Goal: Download file/media

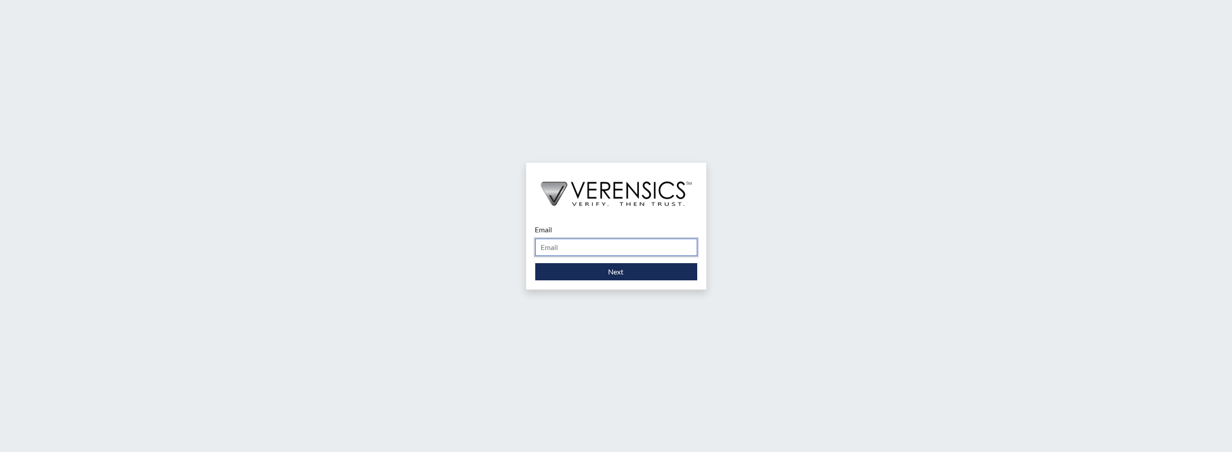
click at [580, 248] on input "Email" at bounding box center [616, 246] width 162 height 17
type input "[PERSON_NAME][EMAIL_ADDRESS][DOMAIN_NAME]"
click at [609, 269] on button "Next" at bounding box center [616, 271] width 162 height 17
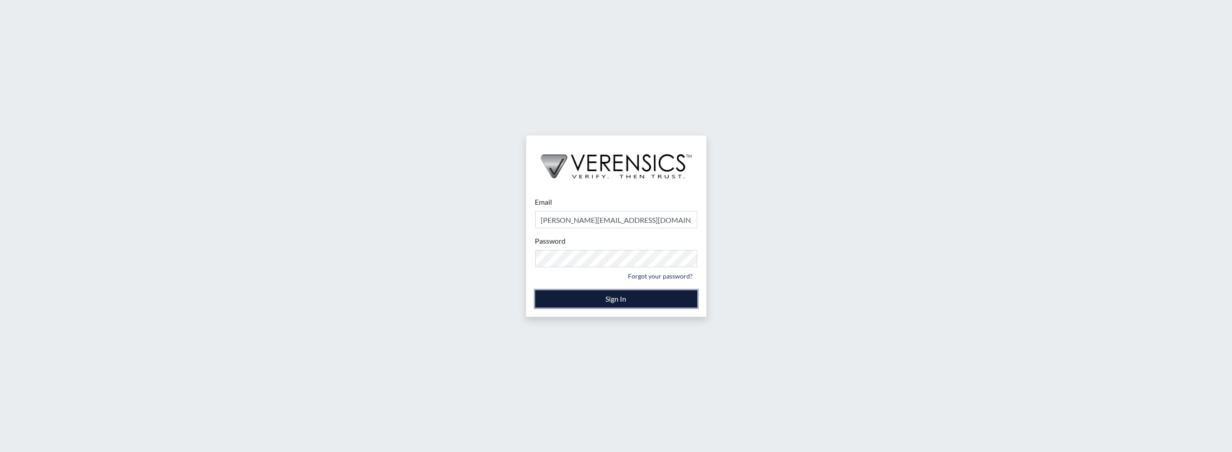
click at [583, 298] on button "Sign In" at bounding box center [616, 298] width 162 height 17
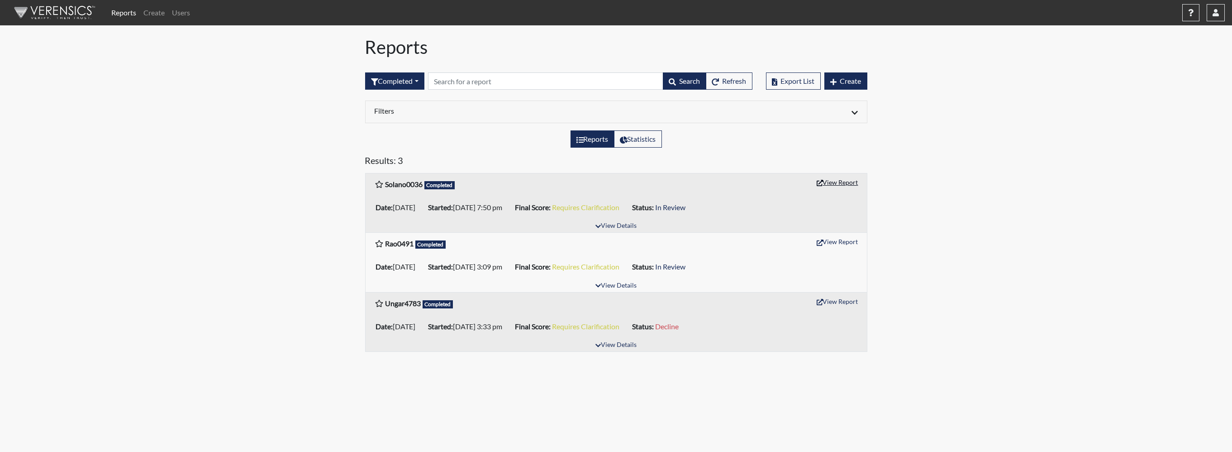
click at [837, 181] on button "View Report" at bounding box center [838, 182] width 50 height 14
click at [834, 236] on button "View Report" at bounding box center [838, 241] width 50 height 14
click at [841, 296] on button "View Report" at bounding box center [838, 301] width 50 height 14
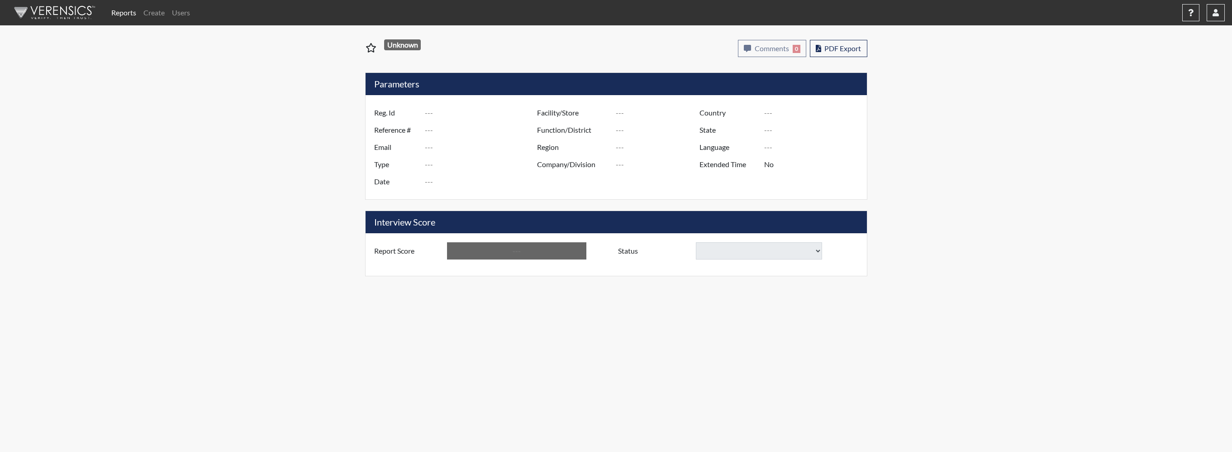
type input "Solano0036"
type input "50787"
type input "evelyn.h.solano@gmail.com"
type input "Pre-Employment"
type input "[DATE]"
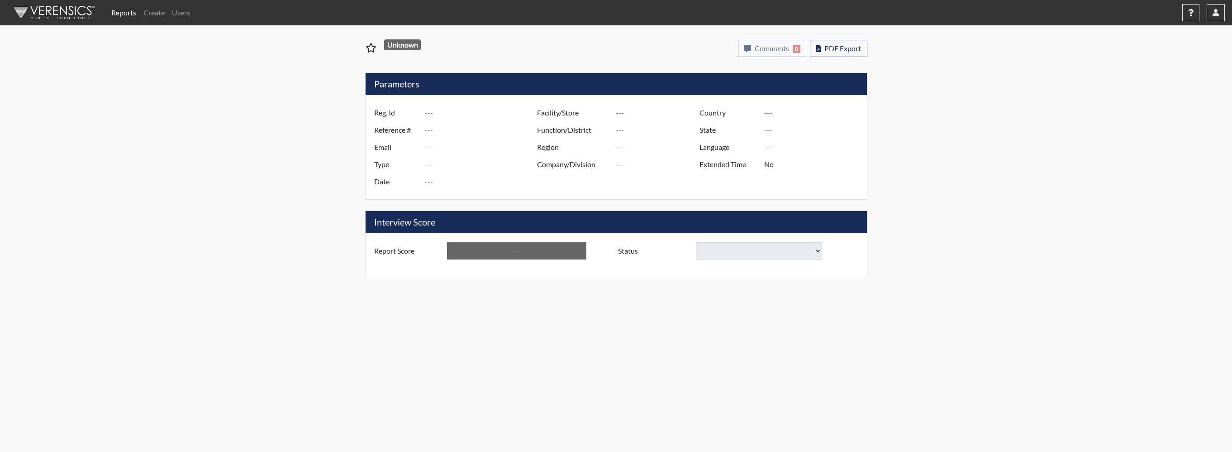
type input "Administrative Support"
type input "Houston"
type input "[GEOGRAPHIC_DATA]"
type input "[US_STATE]"
type input "English"
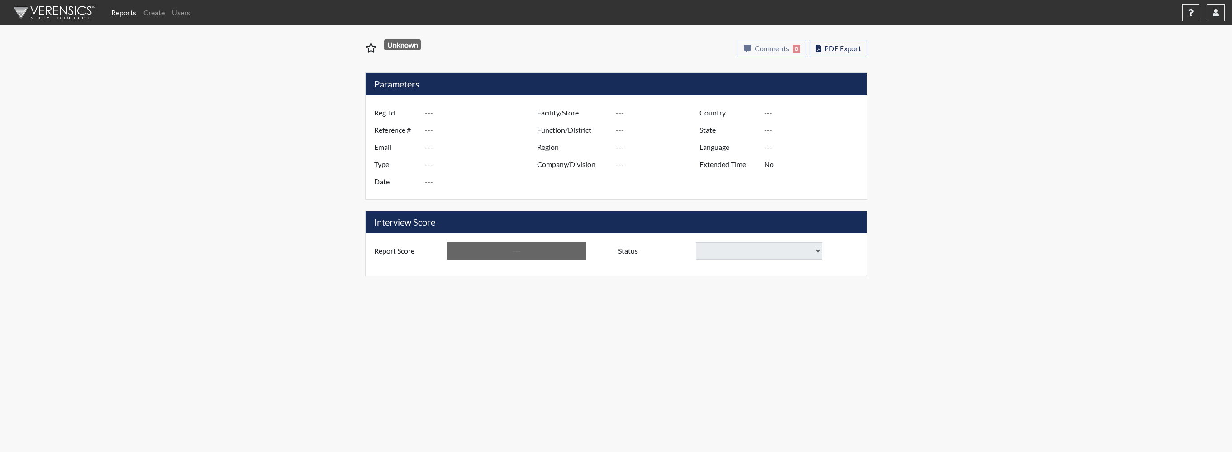
type input "Requires Clarification"
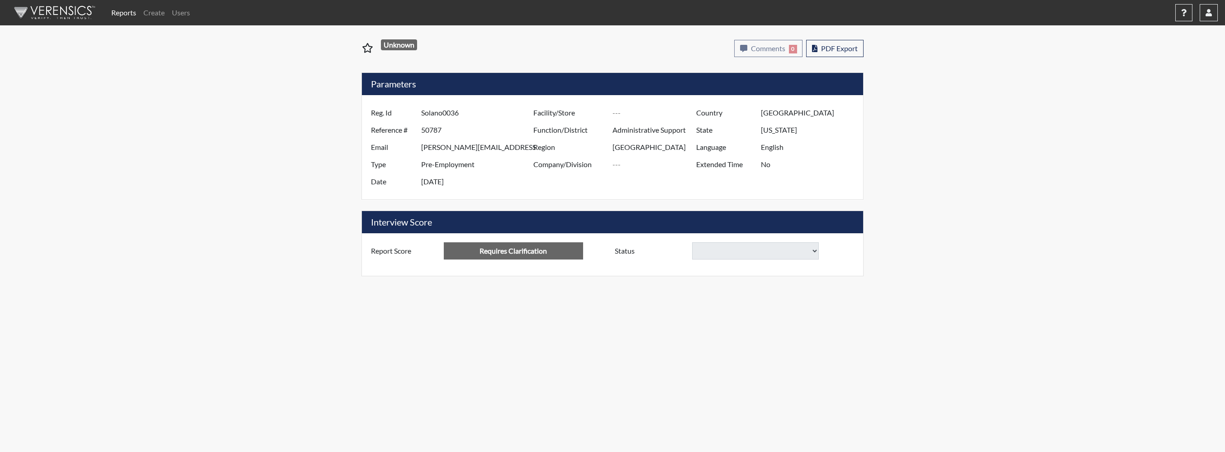
select select
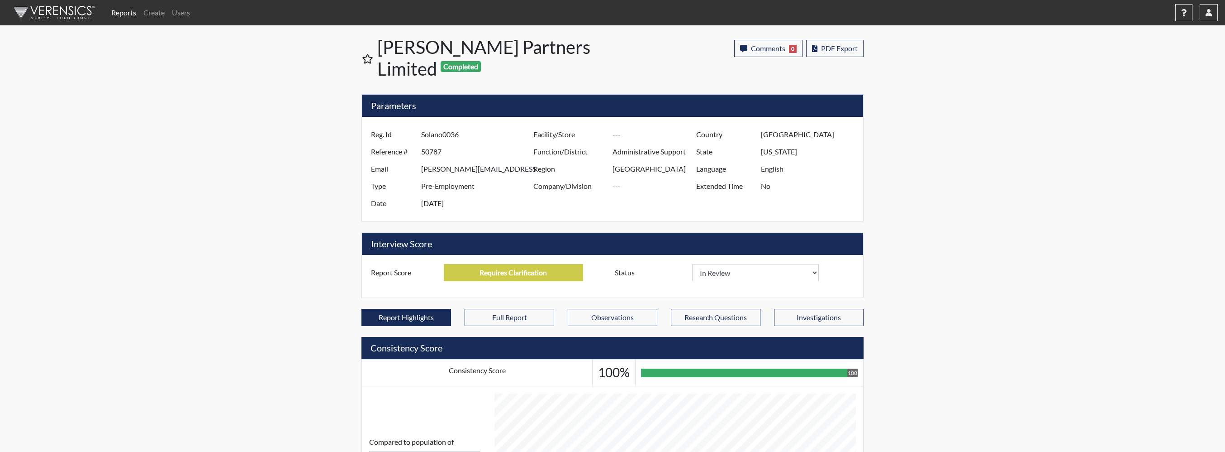
scroll to position [150, 376]
click at [829, 44] on span "PDF Export" at bounding box center [839, 48] width 37 height 9
click at [846, 48] on span "PDF Export" at bounding box center [839, 48] width 37 height 9
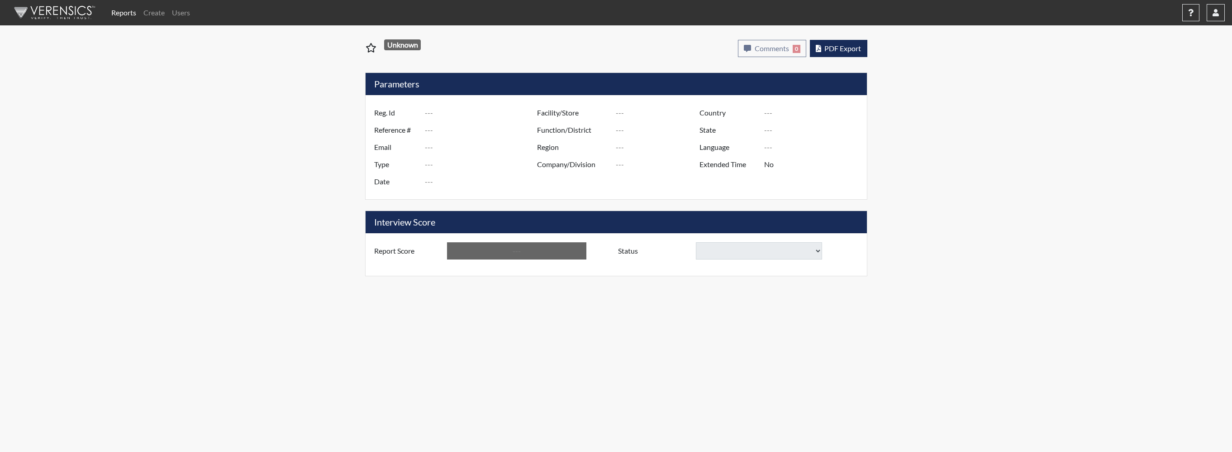
type input "Rao0491"
type input "50939"
type input "ash63084@gmail.com"
type input "Pre-Employment"
type input "Aug 25, 2025"
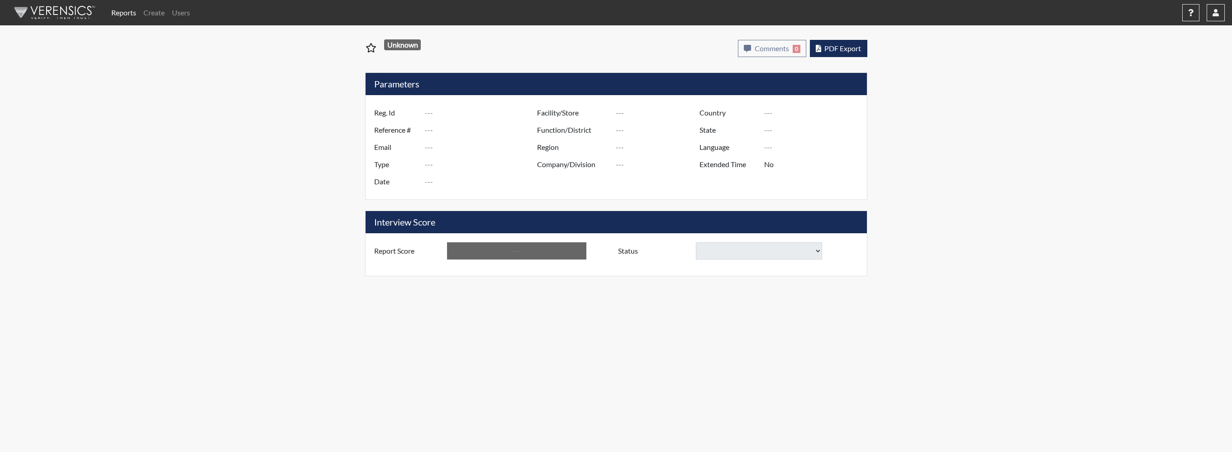
type input "Administrative Support"
type input "Houston"
type input "[GEOGRAPHIC_DATA]"
type input "[US_STATE]"
type input "English"
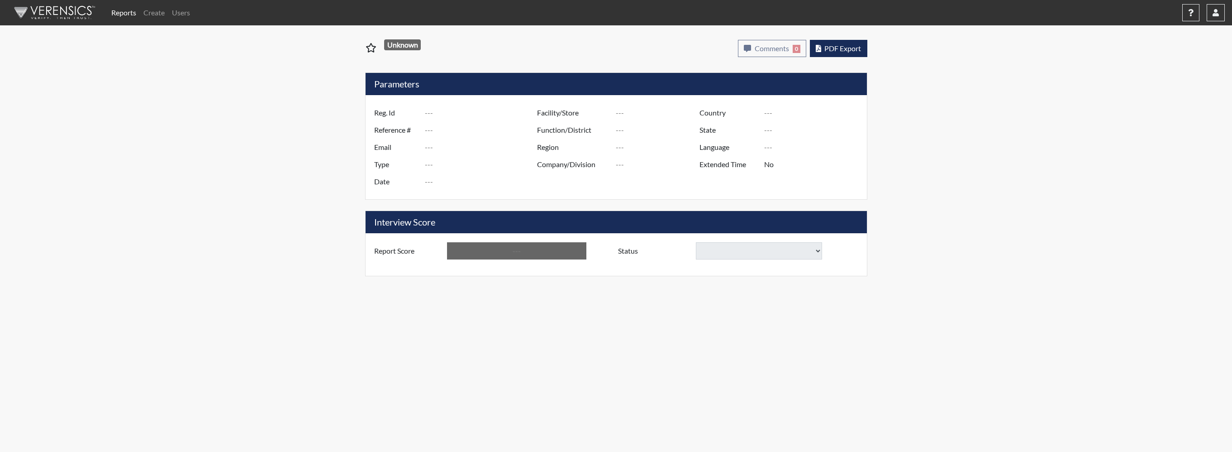
type input "Requires Clarification"
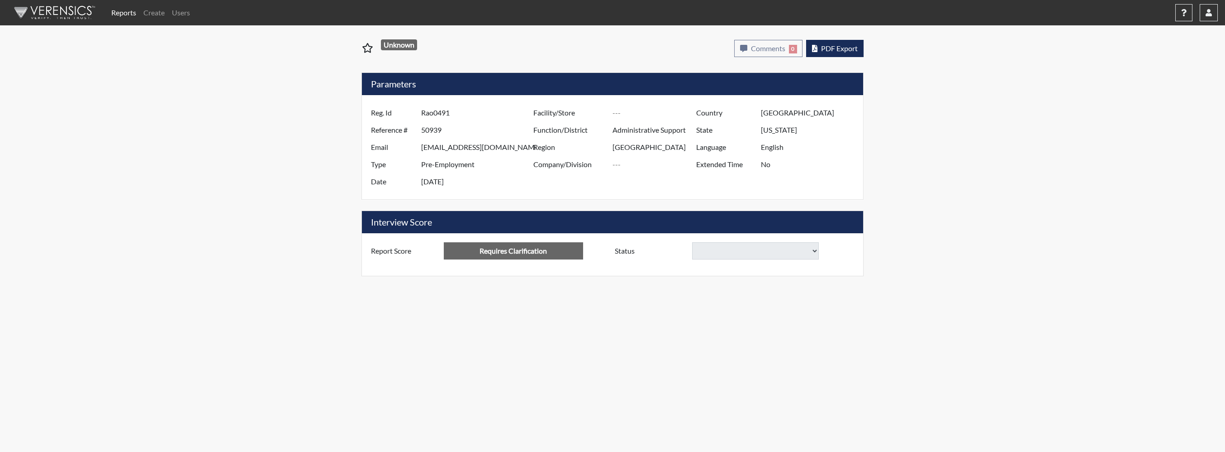
select select
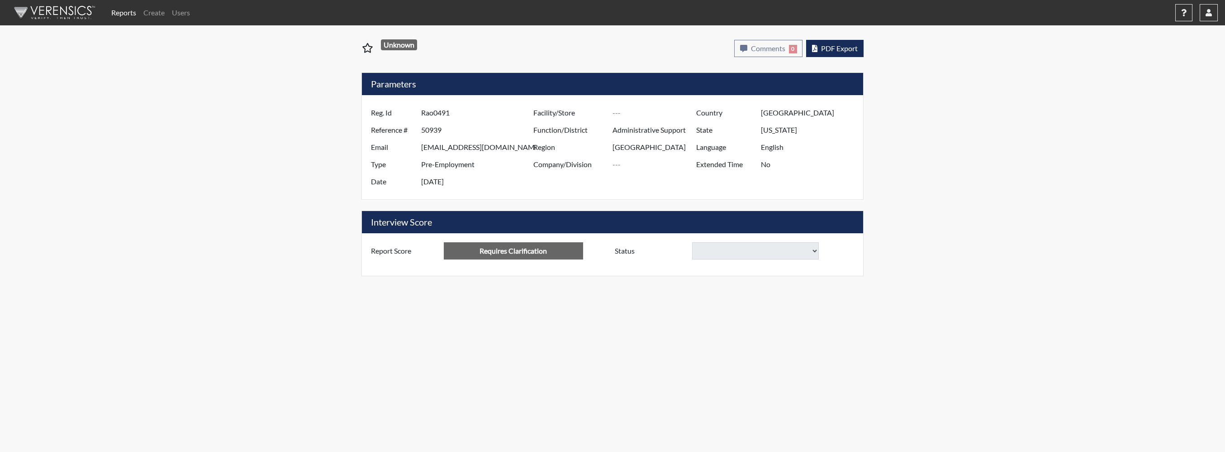
select select
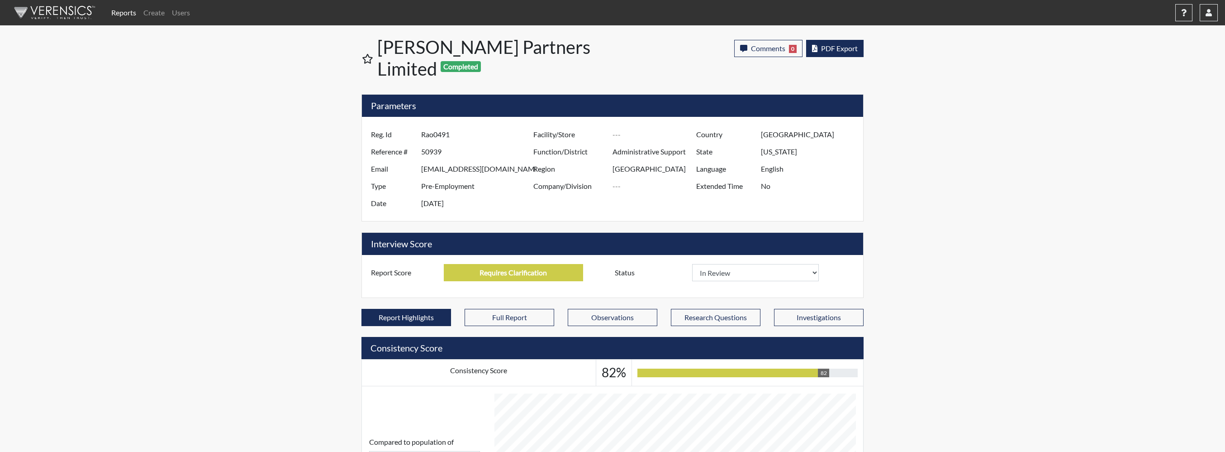
scroll to position [150, 376]
click at [851, 43] on button "PDF Export" at bounding box center [834, 48] width 57 height 17
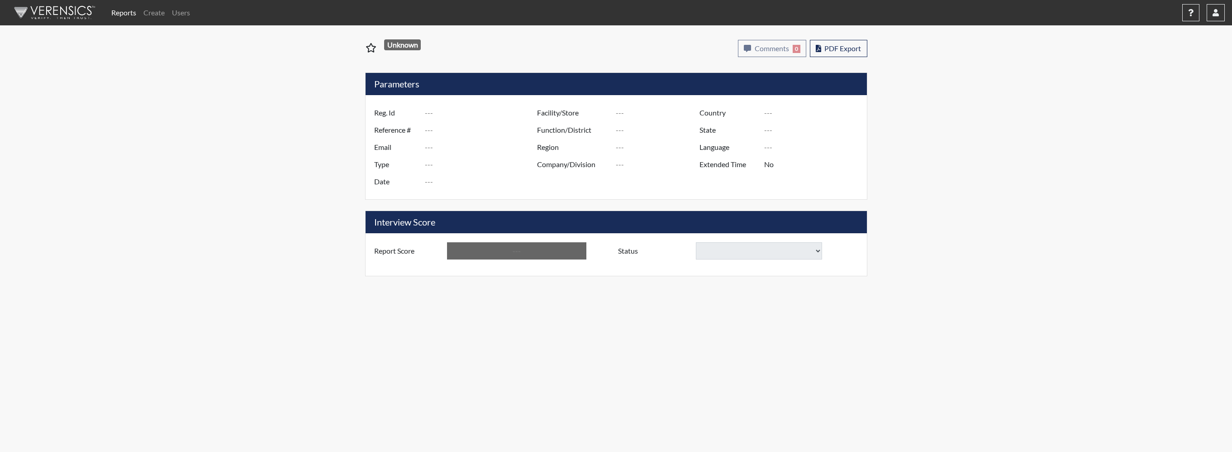
type input "Ungar4783"
type input "50785"
type input "[PERSON_NAME][EMAIL_ADDRESS][DOMAIN_NAME]"
type input "Pre-Employment"
type input "[DATE]"
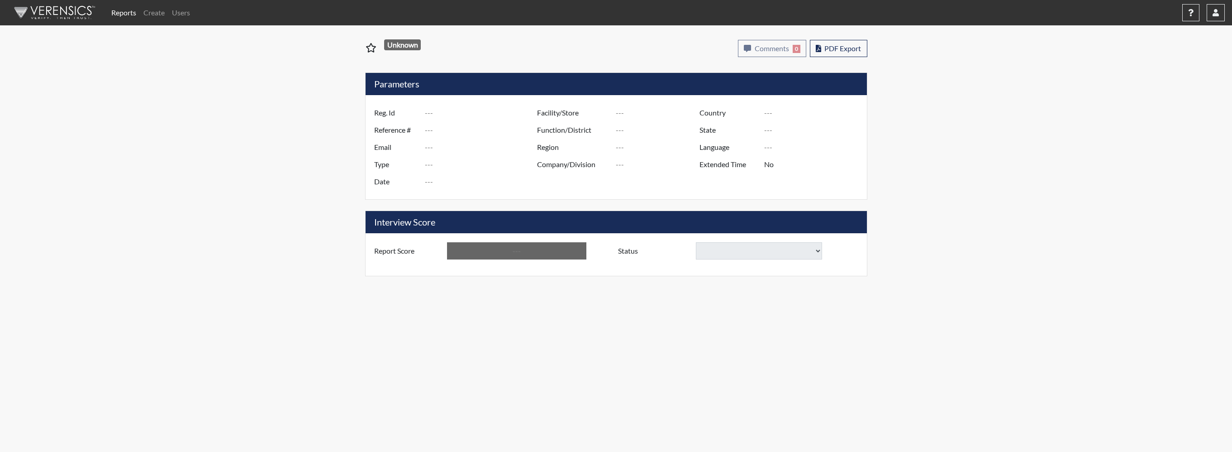
type input "Administrative Support"
type input "[GEOGRAPHIC_DATA]"
type input "[US_STATE]"
type input "English"
type input "Requires Clarification"
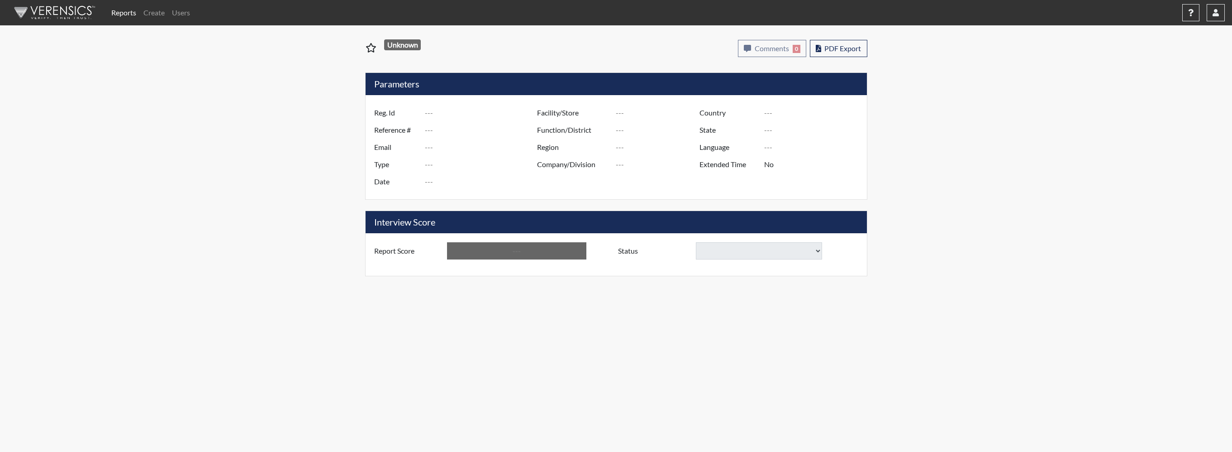
select select "decline"
select select
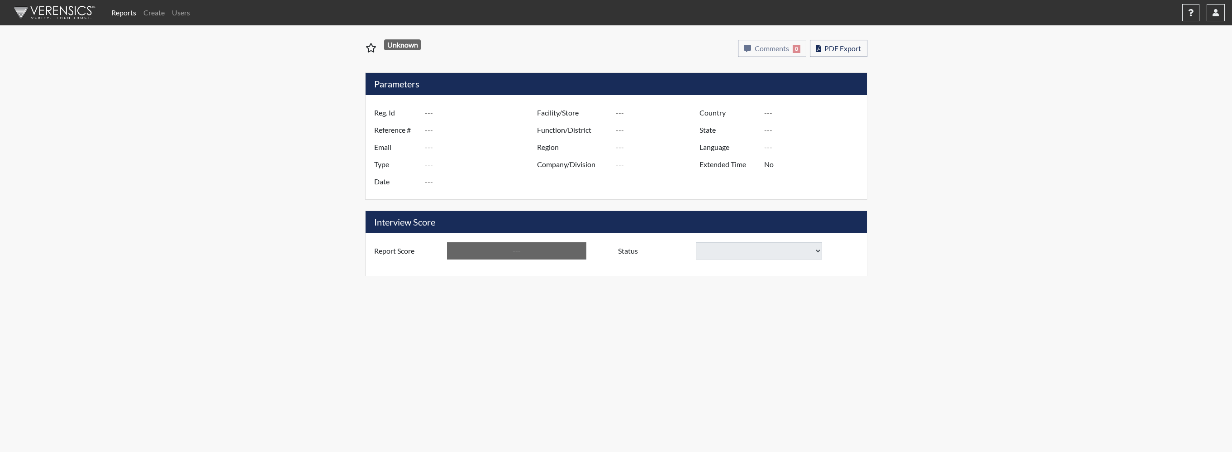
select select
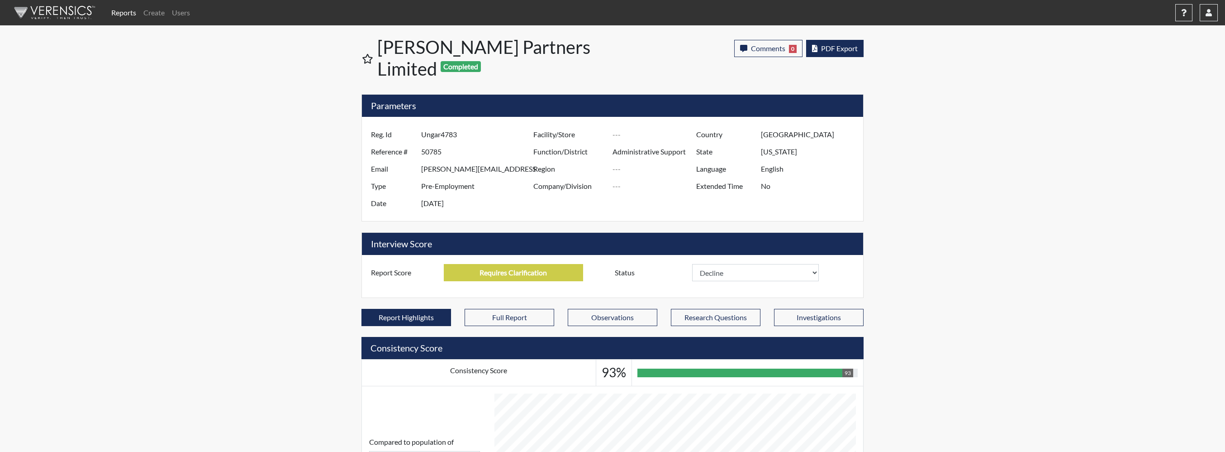
scroll to position [150, 376]
click at [851, 47] on span "PDF Export" at bounding box center [839, 48] width 37 height 9
